Goal: Task Accomplishment & Management: Use online tool/utility

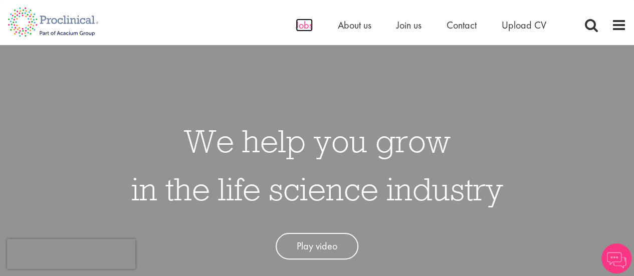
click at [302, 22] on span "Jobs" at bounding box center [304, 25] width 17 height 13
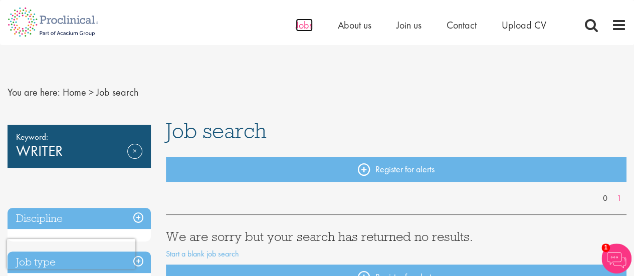
click at [299, 27] on span "Jobs" at bounding box center [304, 25] width 17 height 13
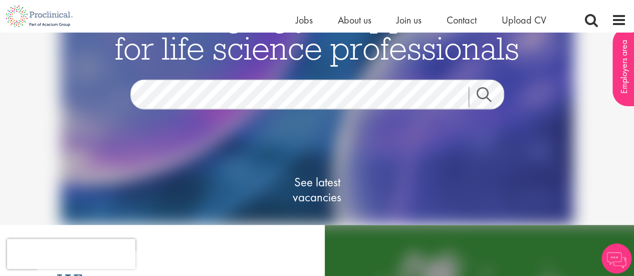
scroll to position [36, 0]
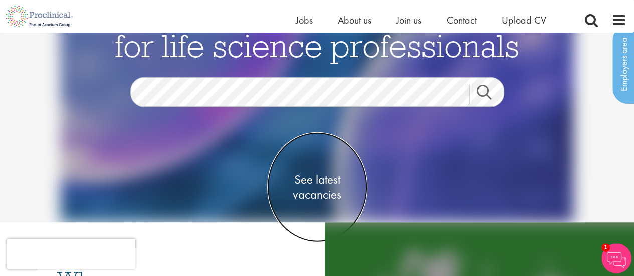
click at [304, 196] on span "See latest vacancies" at bounding box center [317, 187] width 100 height 30
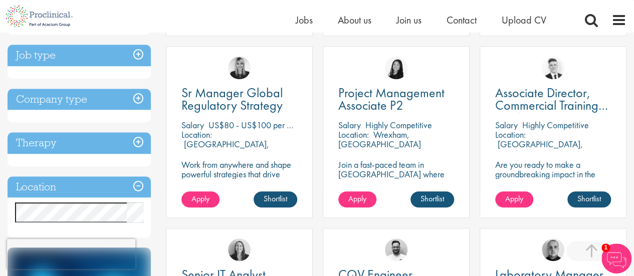
scroll to position [352, 0]
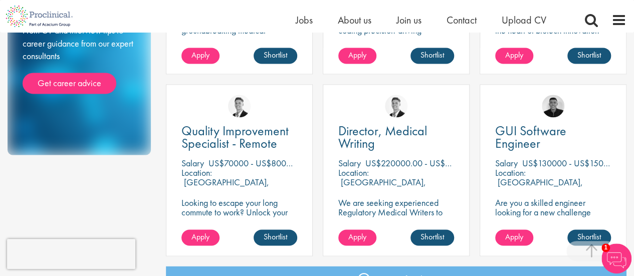
scroll to position [705, 0]
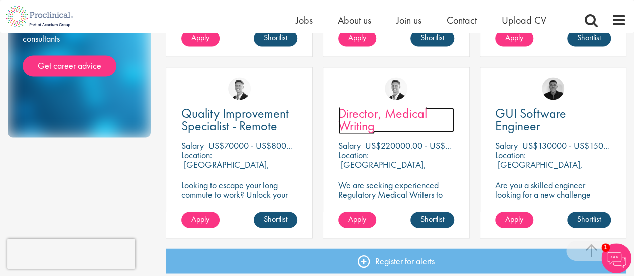
click at [368, 122] on span "Director, Medical Writing" at bounding box center [382, 120] width 89 height 30
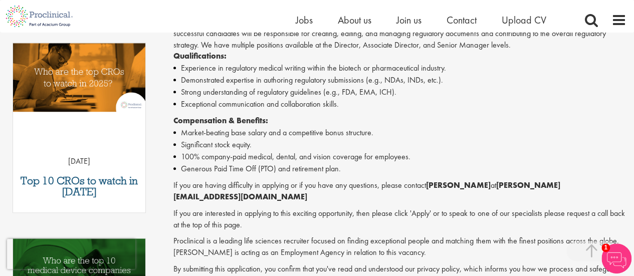
scroll to position [331, 0]
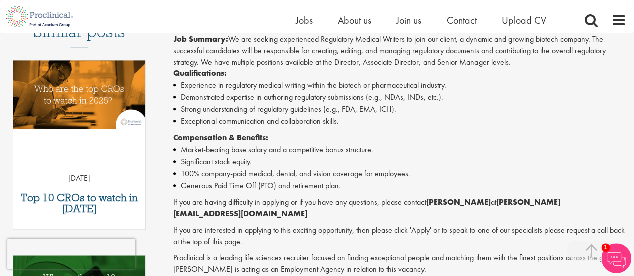
drag, startPoint x: 635, startPoint y: 32, endPoint x: 630, endPoint y: 74, distance: 42.4
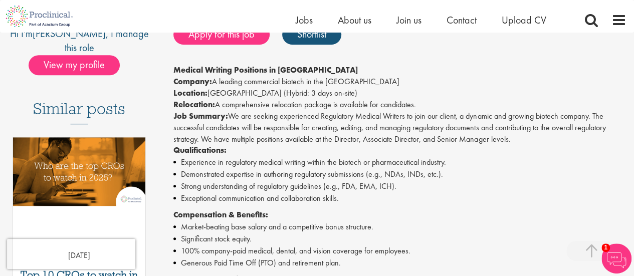
scroll to position [220, 0]
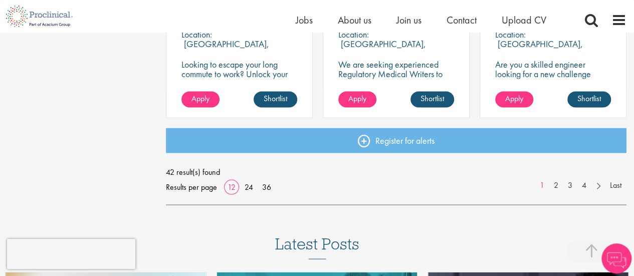
scroll to position [829, 0]
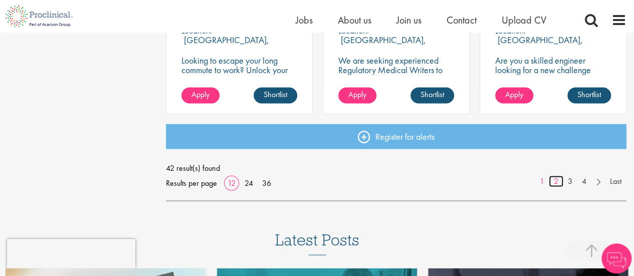
click at [555, 181] on link "2" at bounding box center [555, 181] width 15 height 12
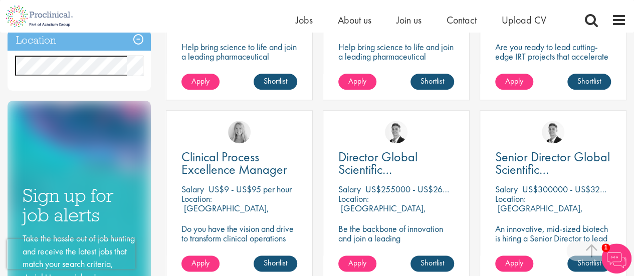
scroll to position [477, 0]
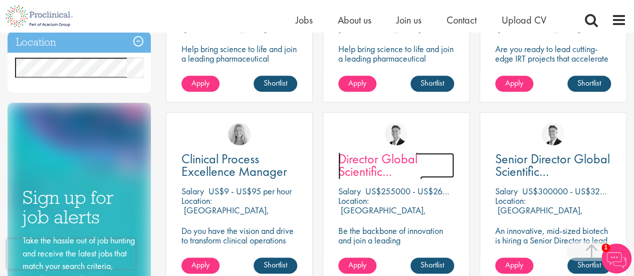
click at [383, 166] on span "Director Global Scientific Communications" at bounding box center [380, 171] width 84 height 42
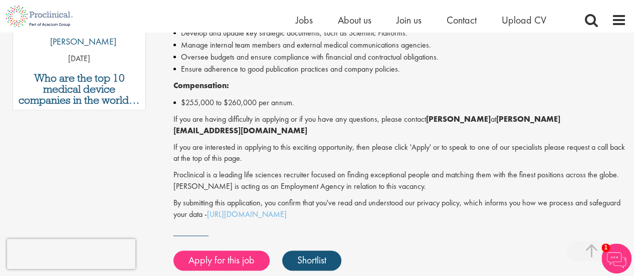
scroll to position [628, 0]
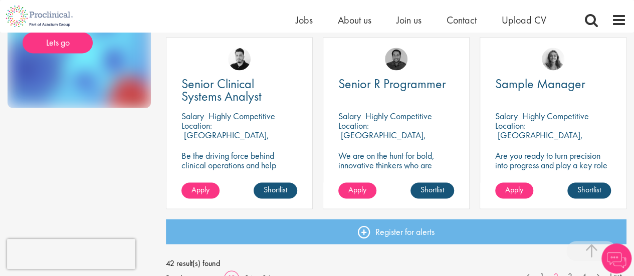
scroll to position [745, 0]
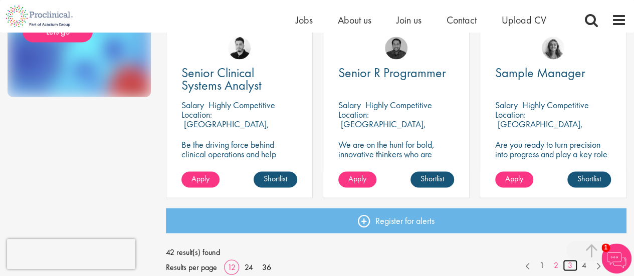
click at [572, 265] on link "3" at bounding box center [569, 265] width 15 height 12
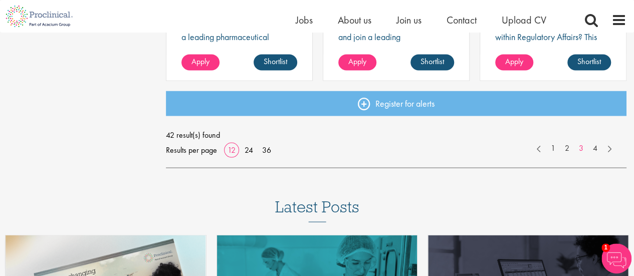
scroll to position [865, 0]
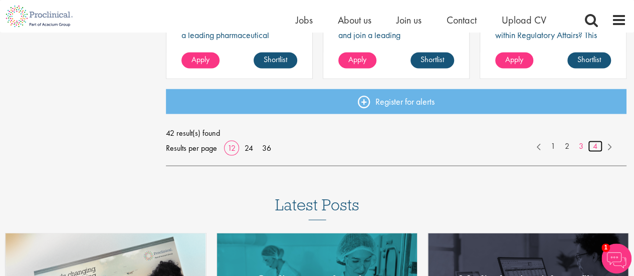
click at [591, 149] on link "4" at bounding box center [595, 146] width 15 height 12
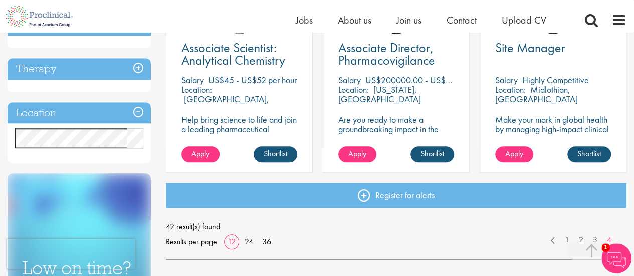
scroll to position [417, 0]
